Goal: Information Seeking & Learning: Learn about a topic

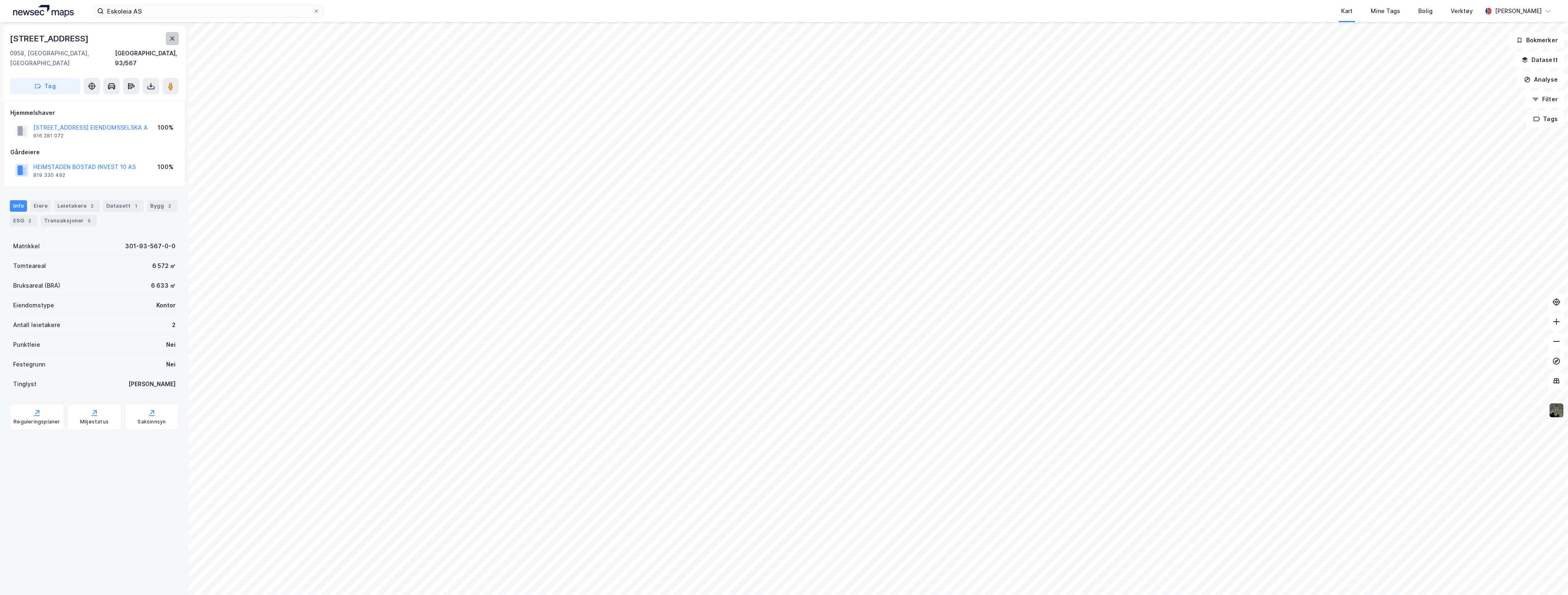
click at [167, 39] on button at bounding box center [172, 38] width 13 height 13
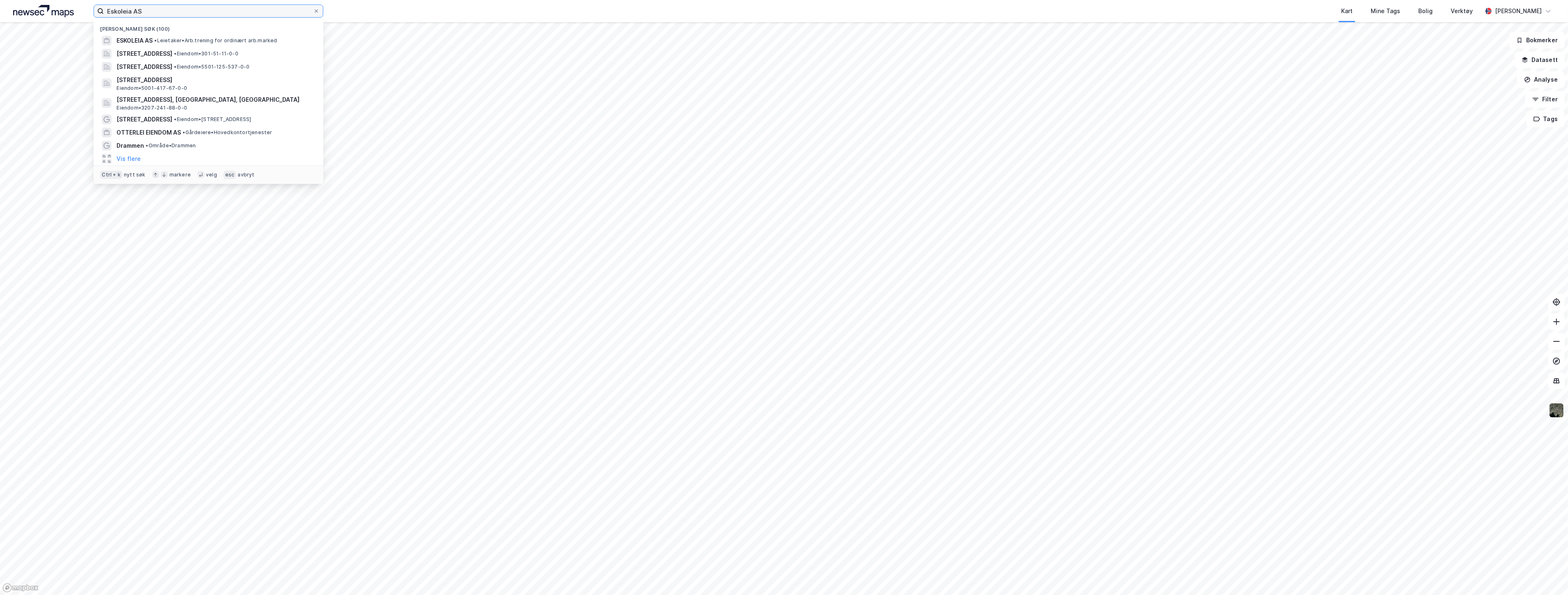
drag, startPoint x: 163, startPoint y: 13, endPoint x: 74, endPoint y: 6, distance: 89.3
click at [74, 6] on div "Eskoleia AS Nylige søk (100) ESKOLEIA AS • Leietaker • Arb.trening for ordinært…" at bounding box center [784, 11] width 1568 height 22
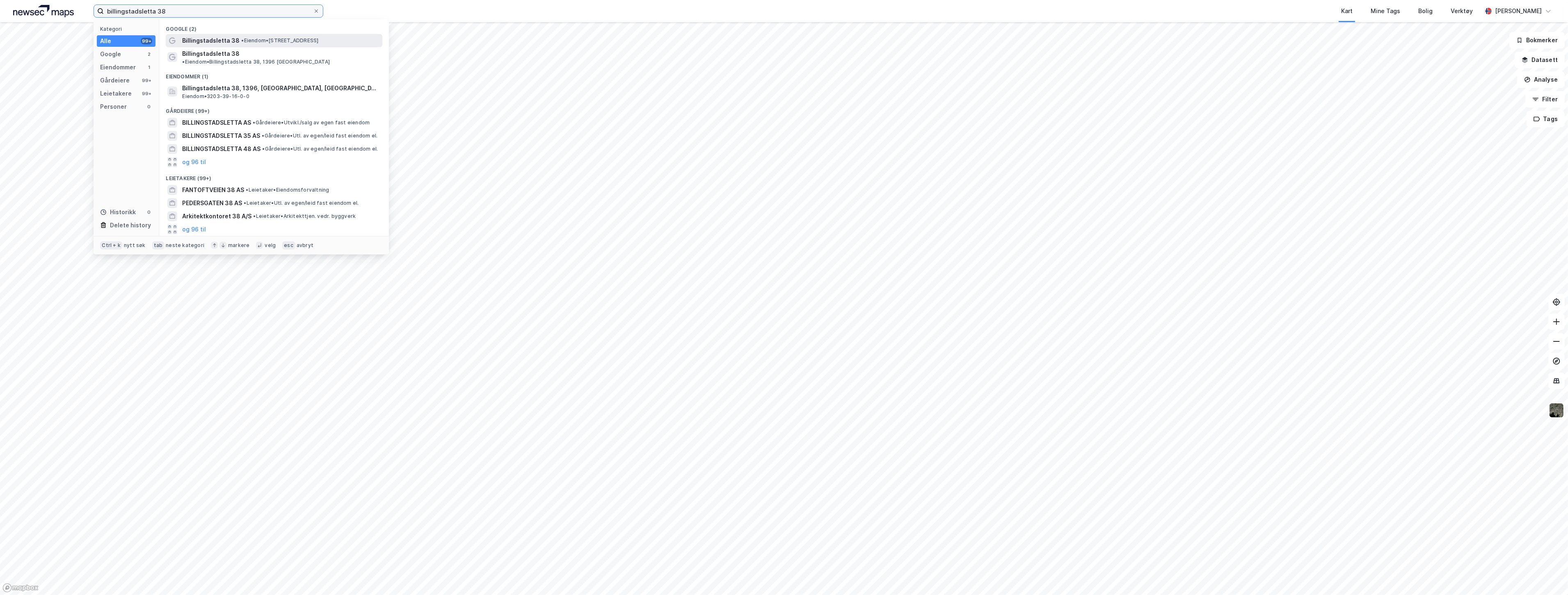
type input "billingstadsletta 38"
click at [235, 41] on span "Billingstadsletta 38" at bounding box center [210, 40] width 57 height 10
